Goal: Find specific page/section: Find specific page/section

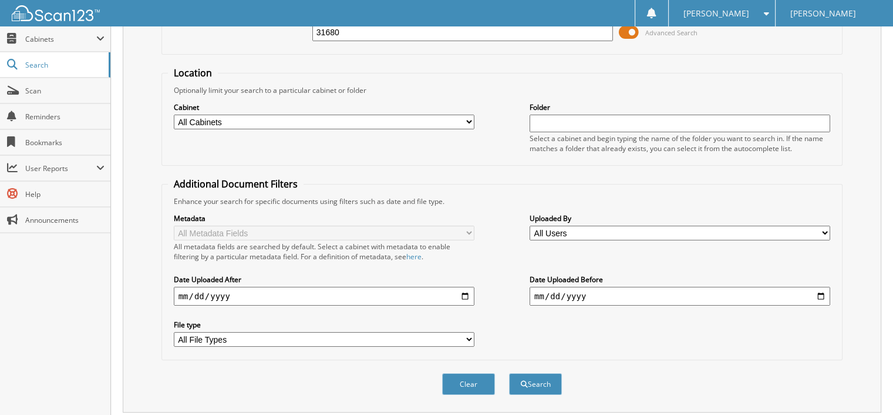
scroll to position [108, 0]
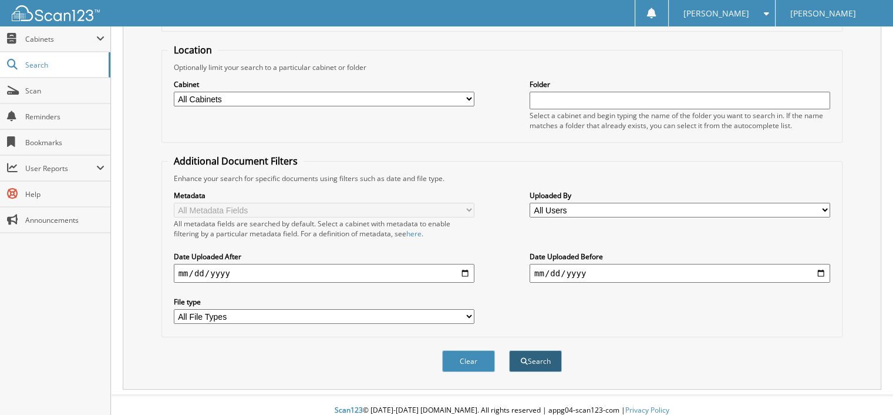
type input "31680"
click at [541, 353] on button "Search" at bounding box center [535, 361] width 53 height 22
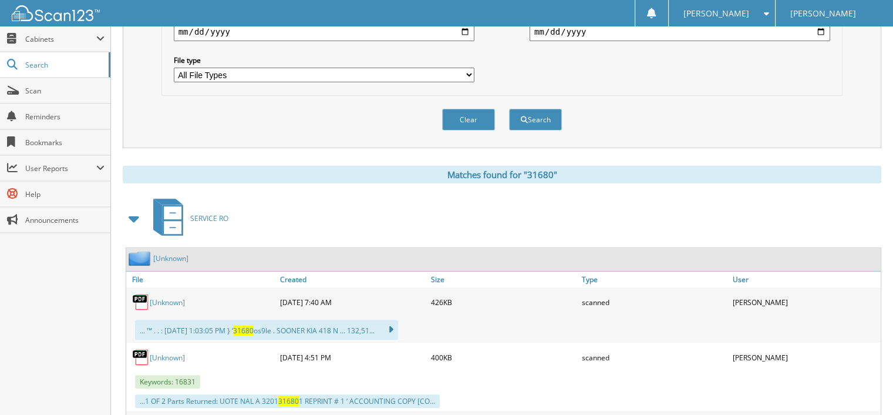
scroll to position [352, 0]
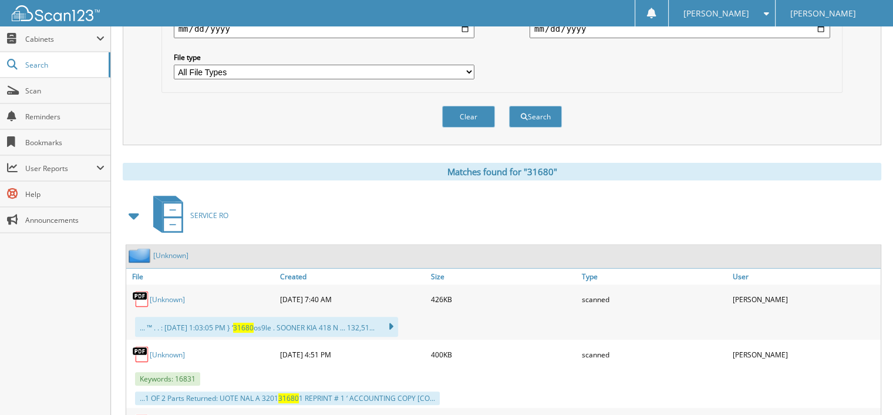
click at [160, 294] on link "[Unknown]" at bounding box center [167, 299] width 35 height 10
click at [470, 107] on button "Clear" at bounding box center [468, 117] width 53 height 22
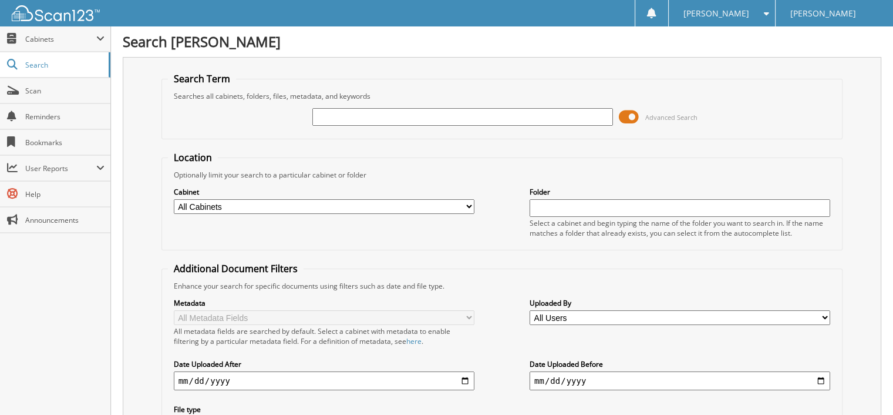
scroll to position [0, 0]
